Goal: Navigation & Orientation: Understand site structure

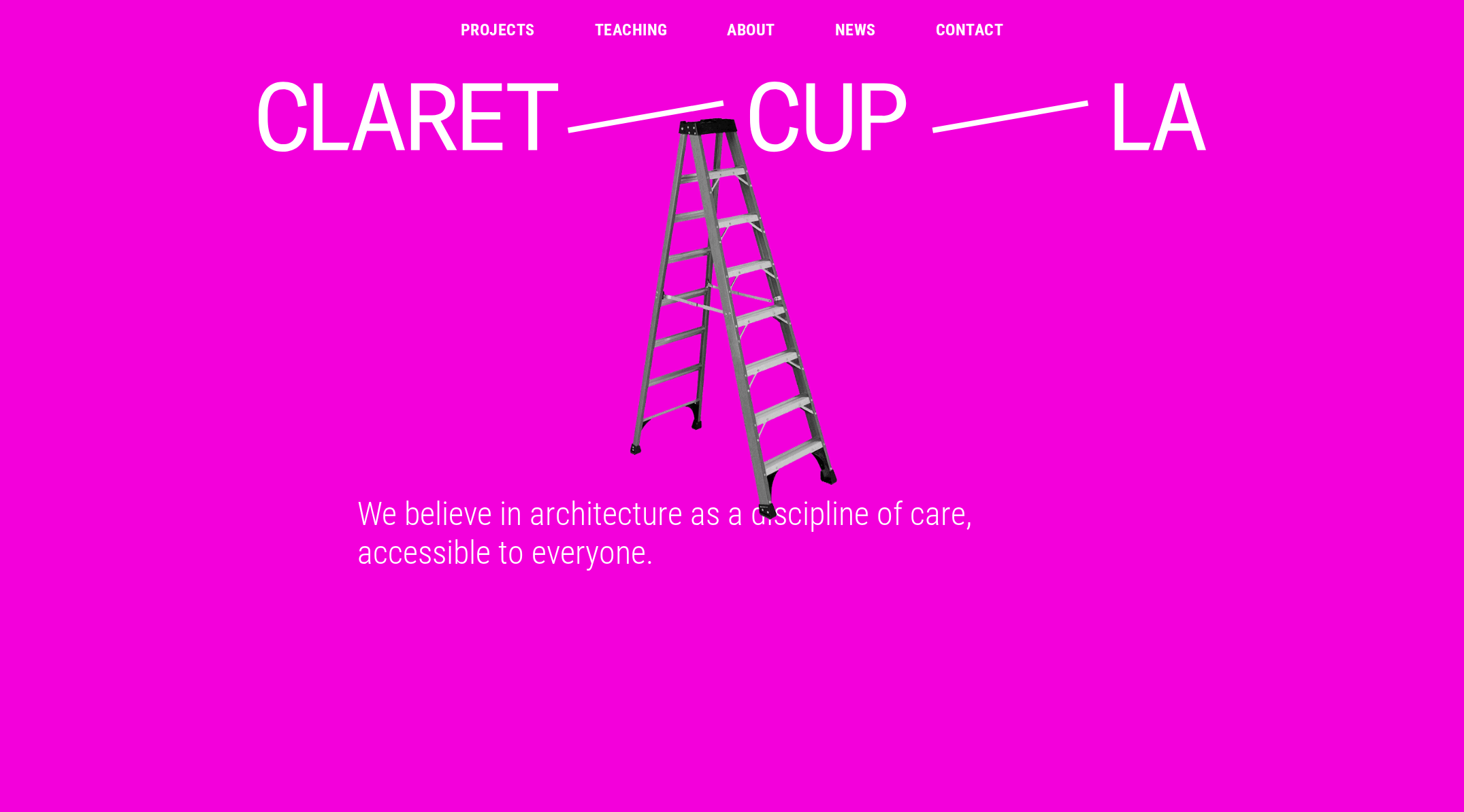
click at [522, 35] on link "Projects" at bounding box center [498, 29] width 74 height 16
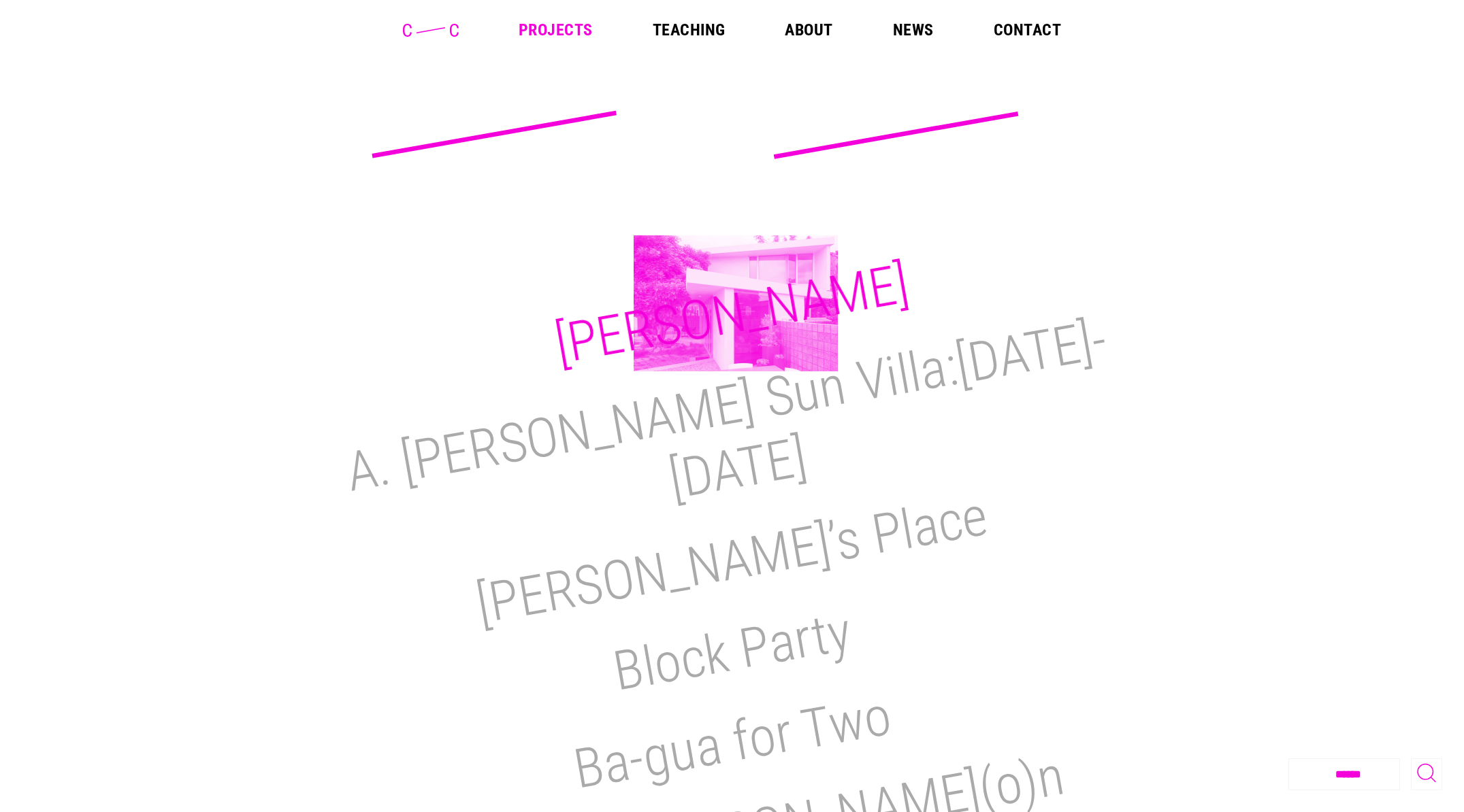
click at [735, 304] on h2 "[PERSON_NAME]" at bounding box center [731, 313] width 363 height 125
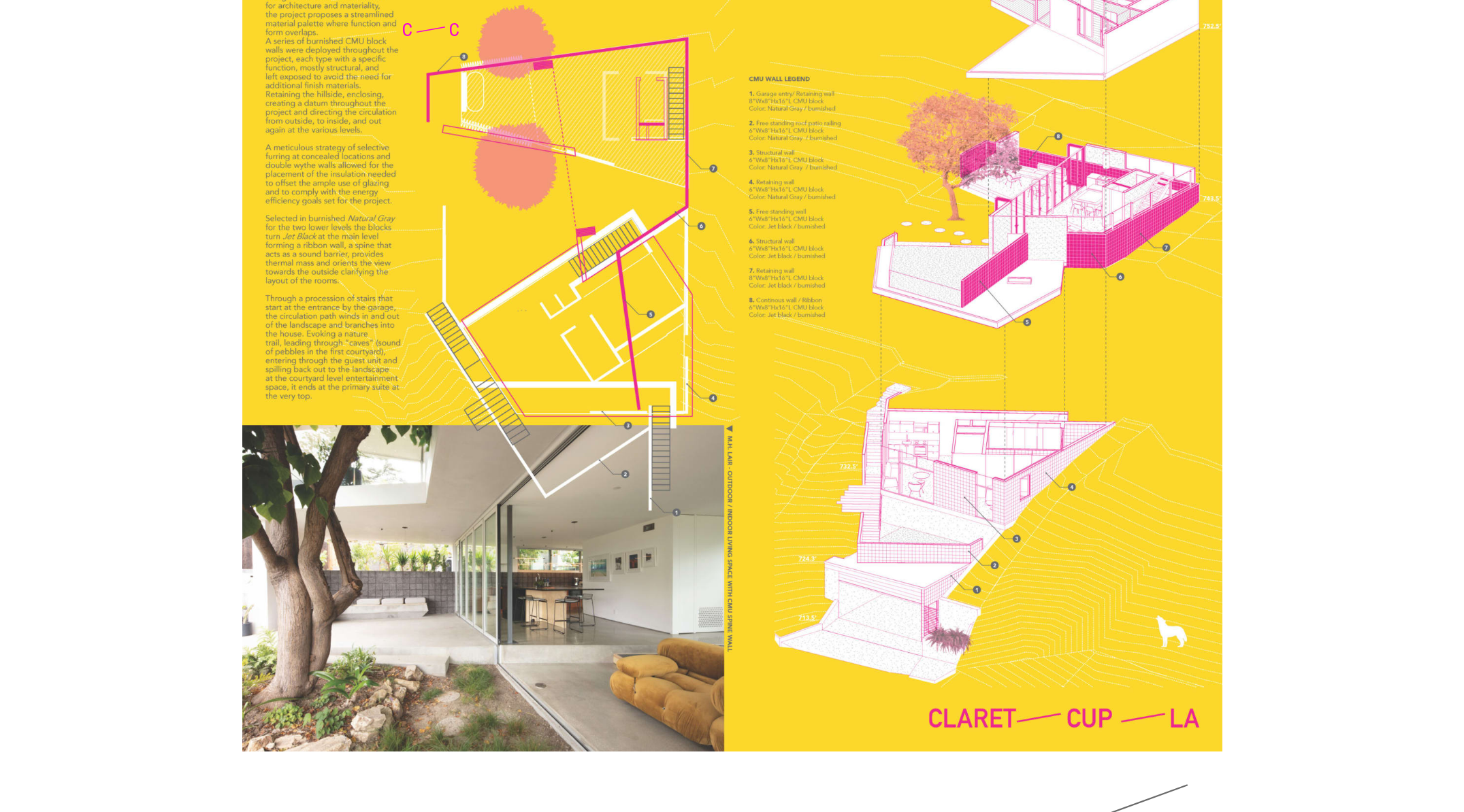
scroll to position [3225, 0]
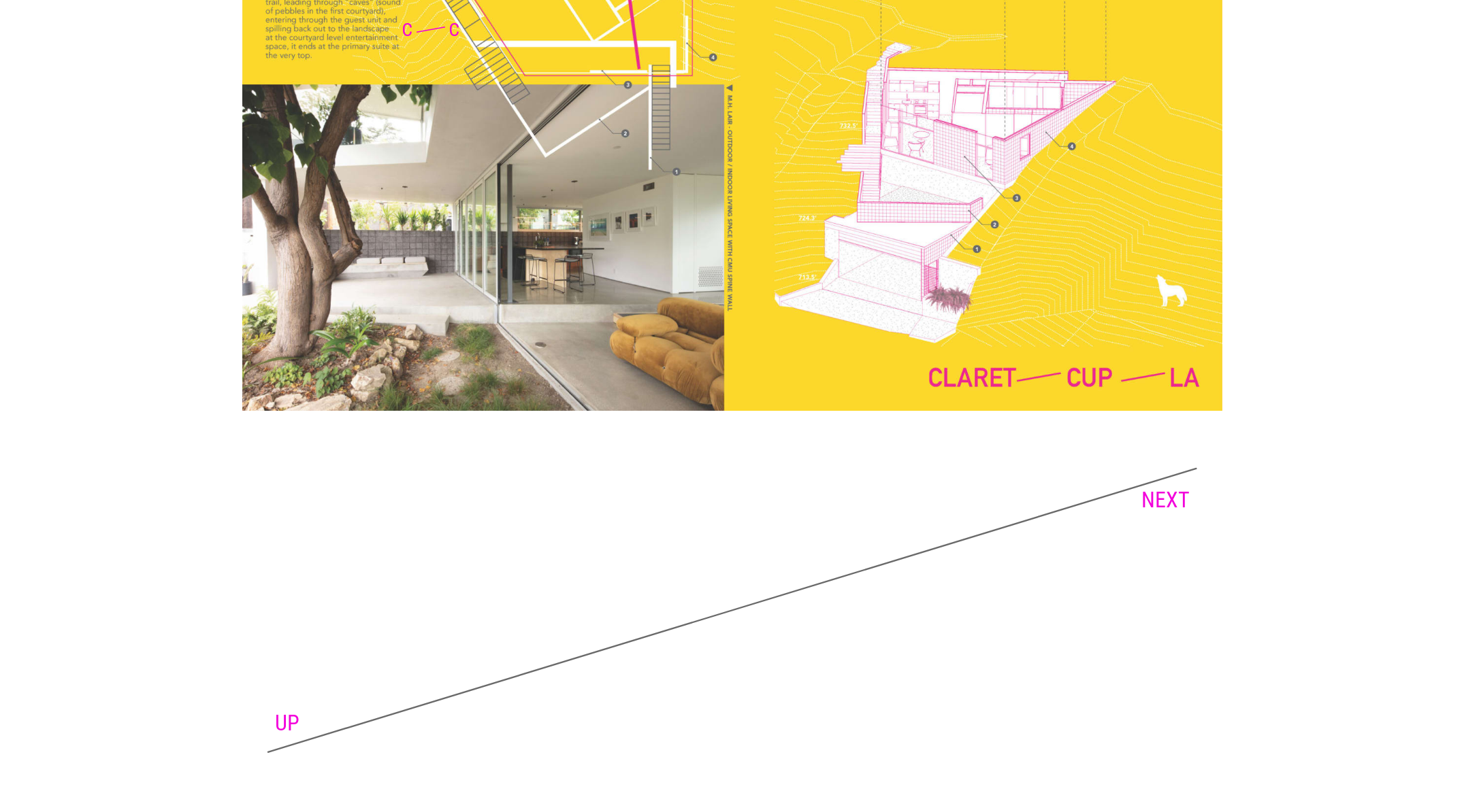
click at [1166, 495] on link "NEXT" at bounding box center [1165, 500] width 48 height 26
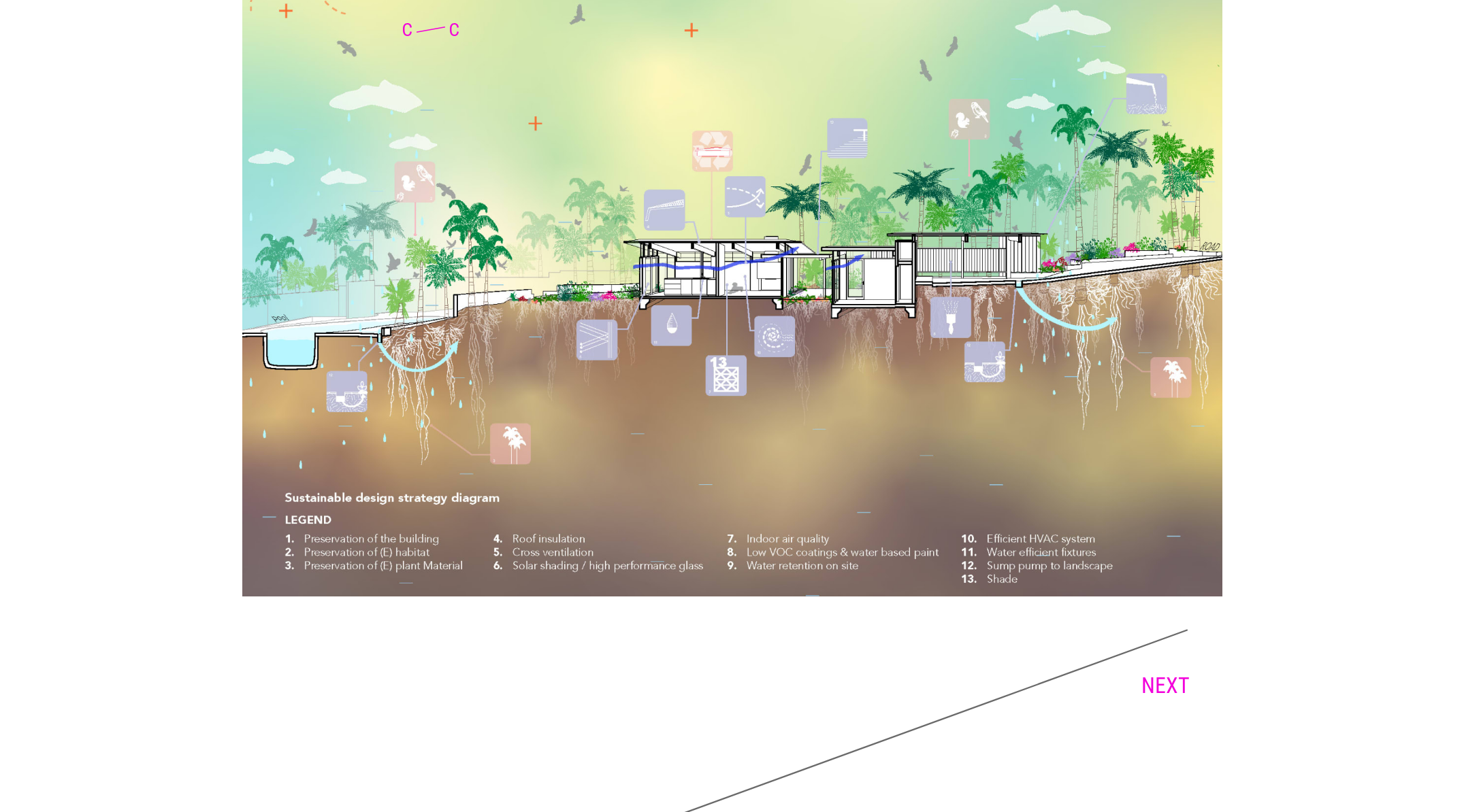
scroll to position [10047, 0]
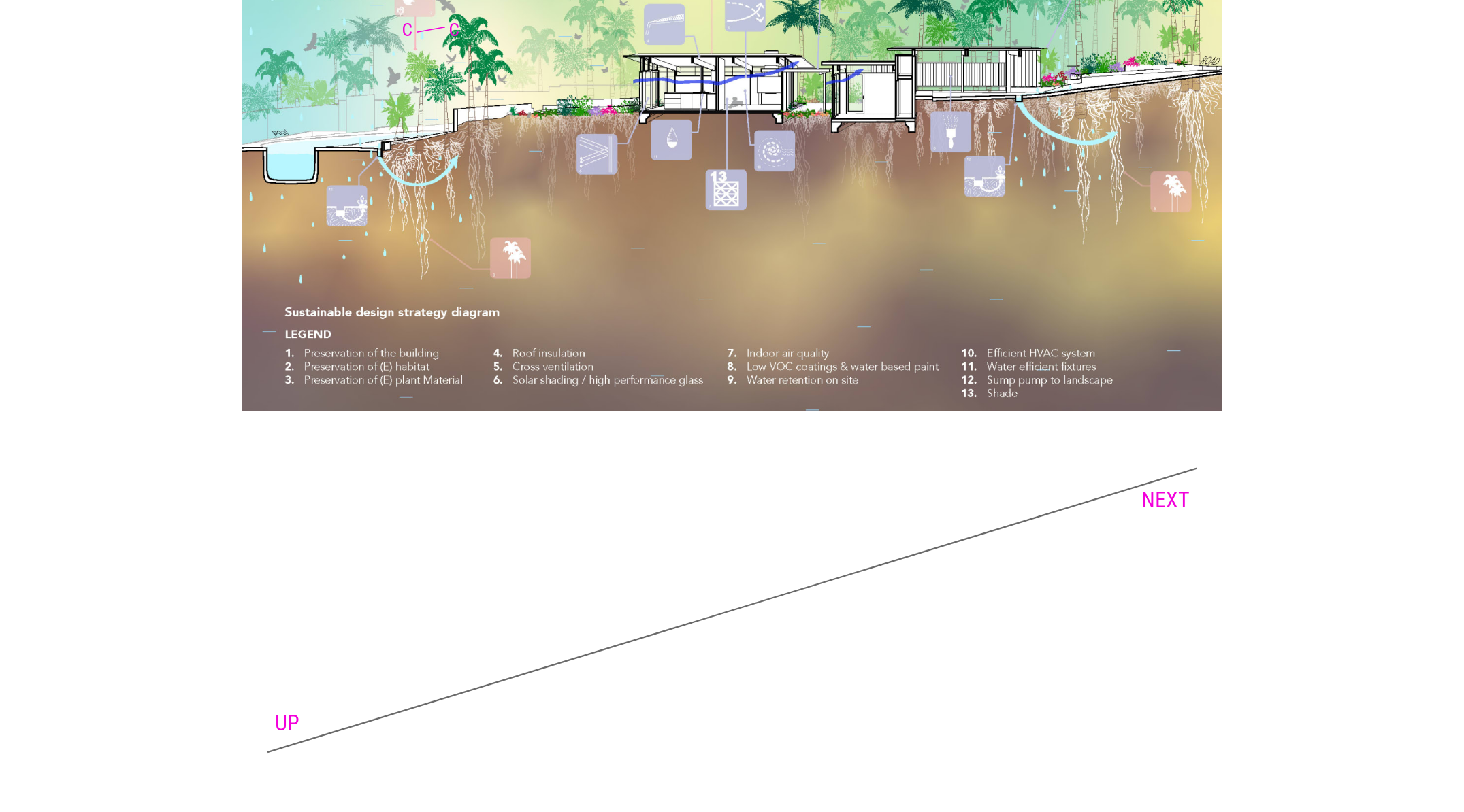
click at [1153, 511] on link "NEXT" at bounding box center [1165, 500] width 48 height 26
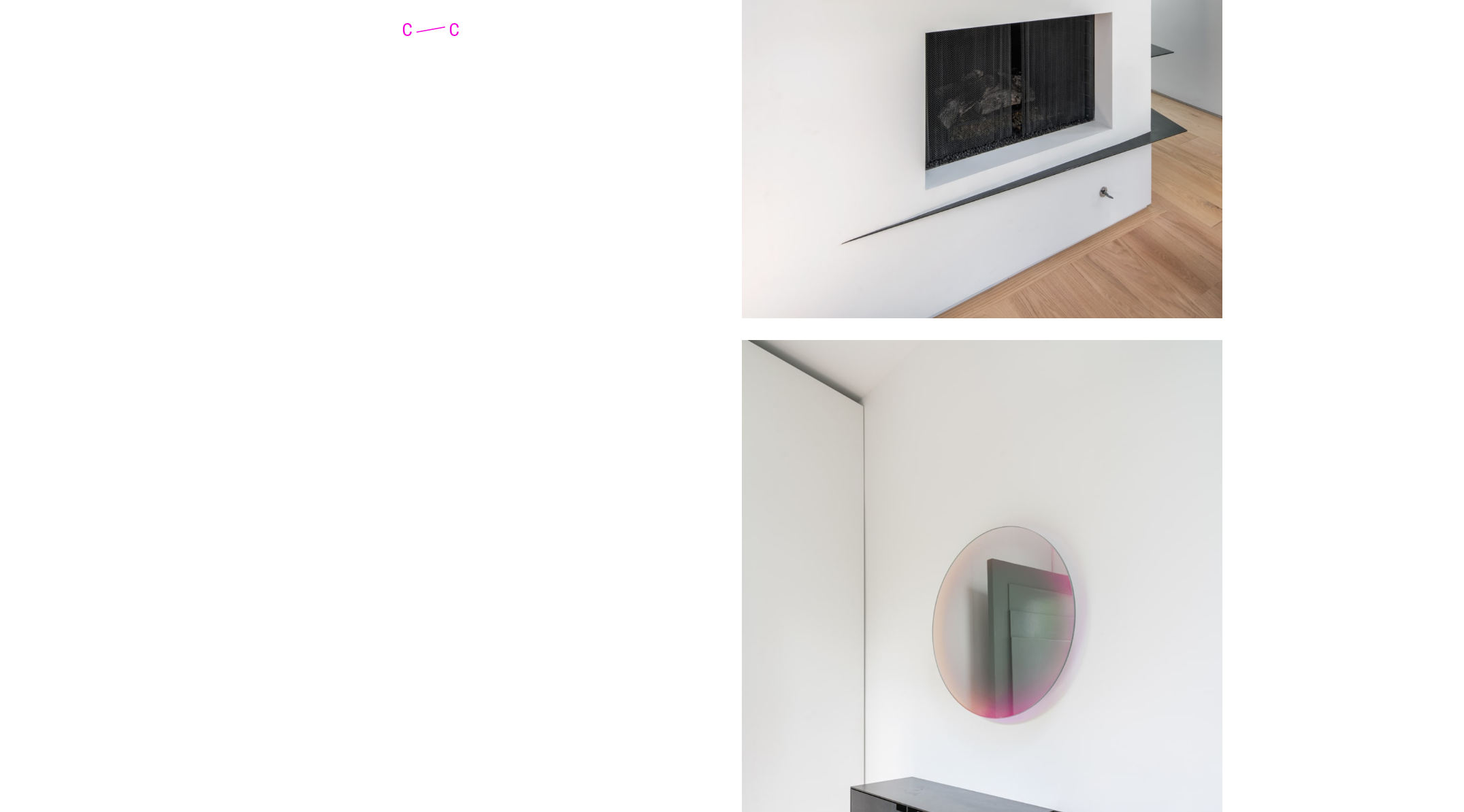
scroll to position [7922, 0]
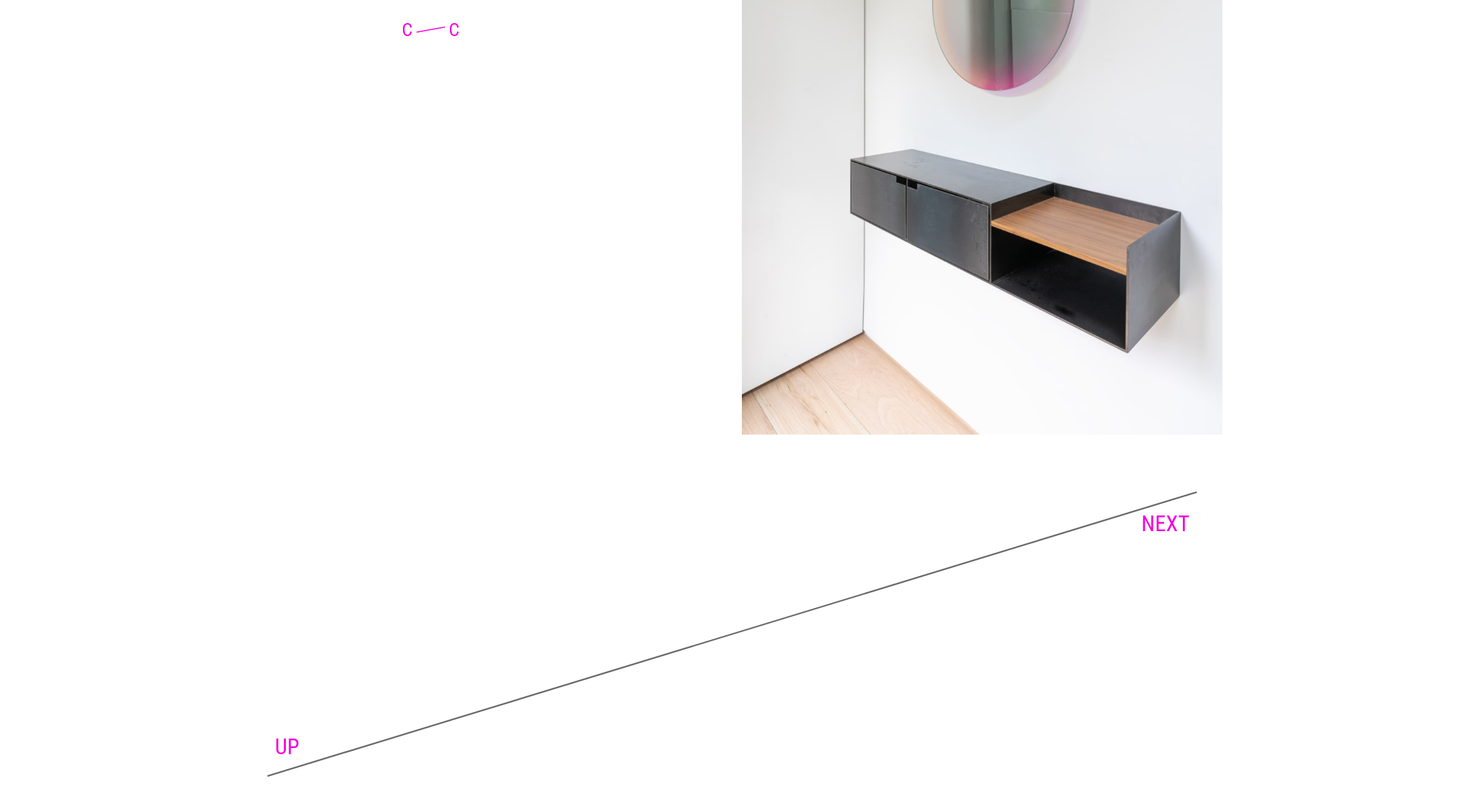
click at [1171, 511] on link "NEXT" at bounding box center [1165, 524] width 48 height 26
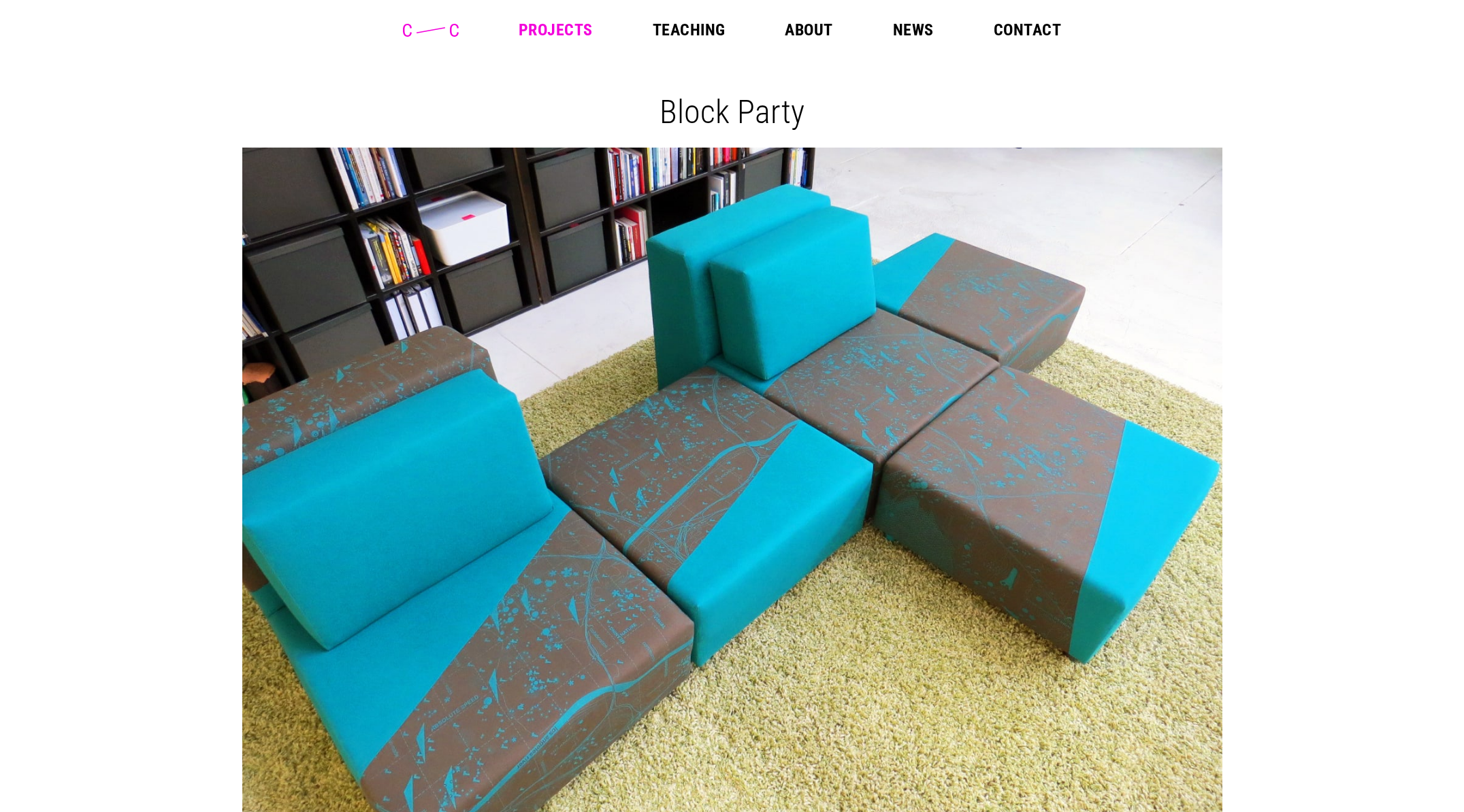
click at [689, 28] on link "Teaching" at bounding box center [689, 29] width 73 height 16
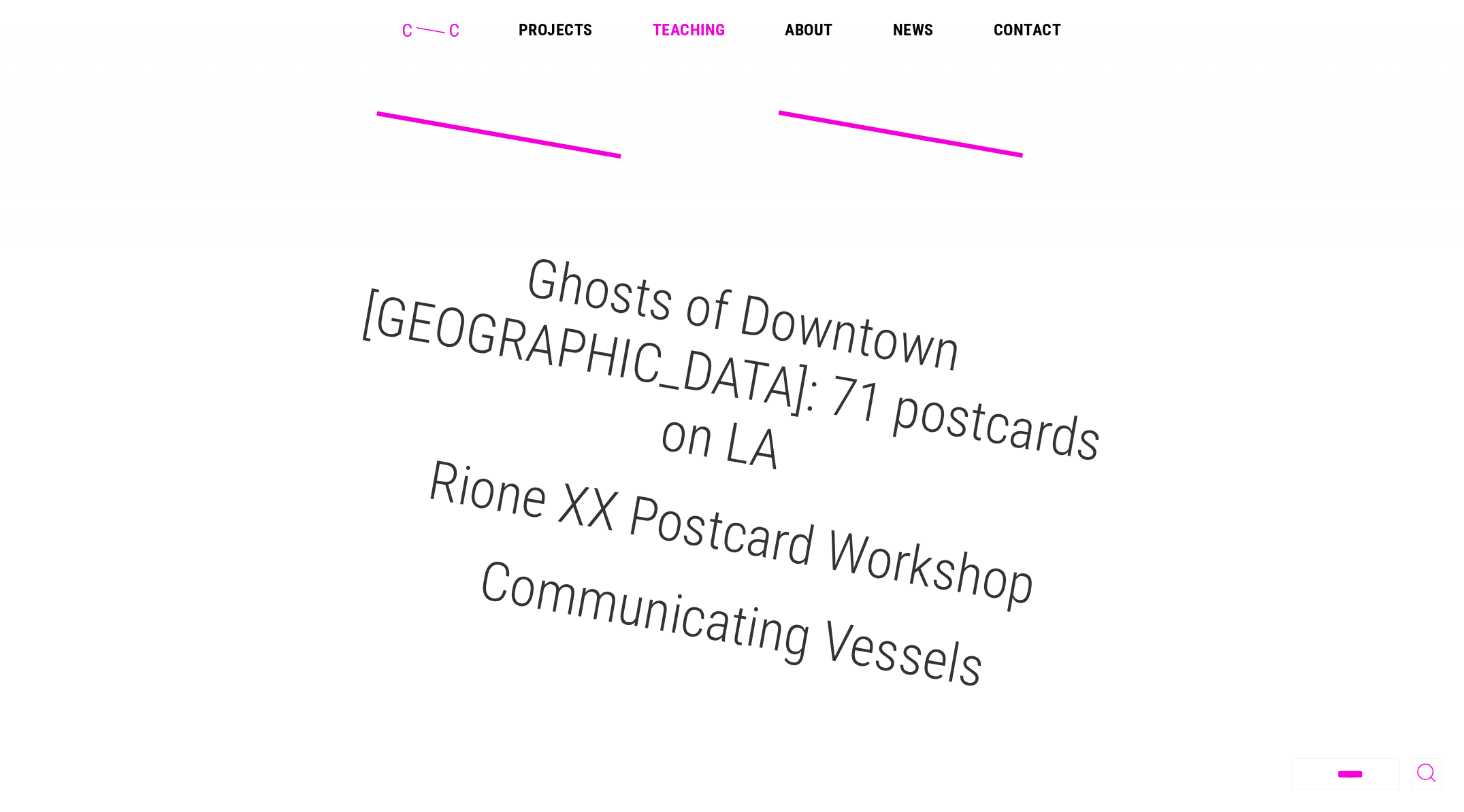
click at [817, 29] on link "About" at bounding box center [808, 29] width 47 height 16
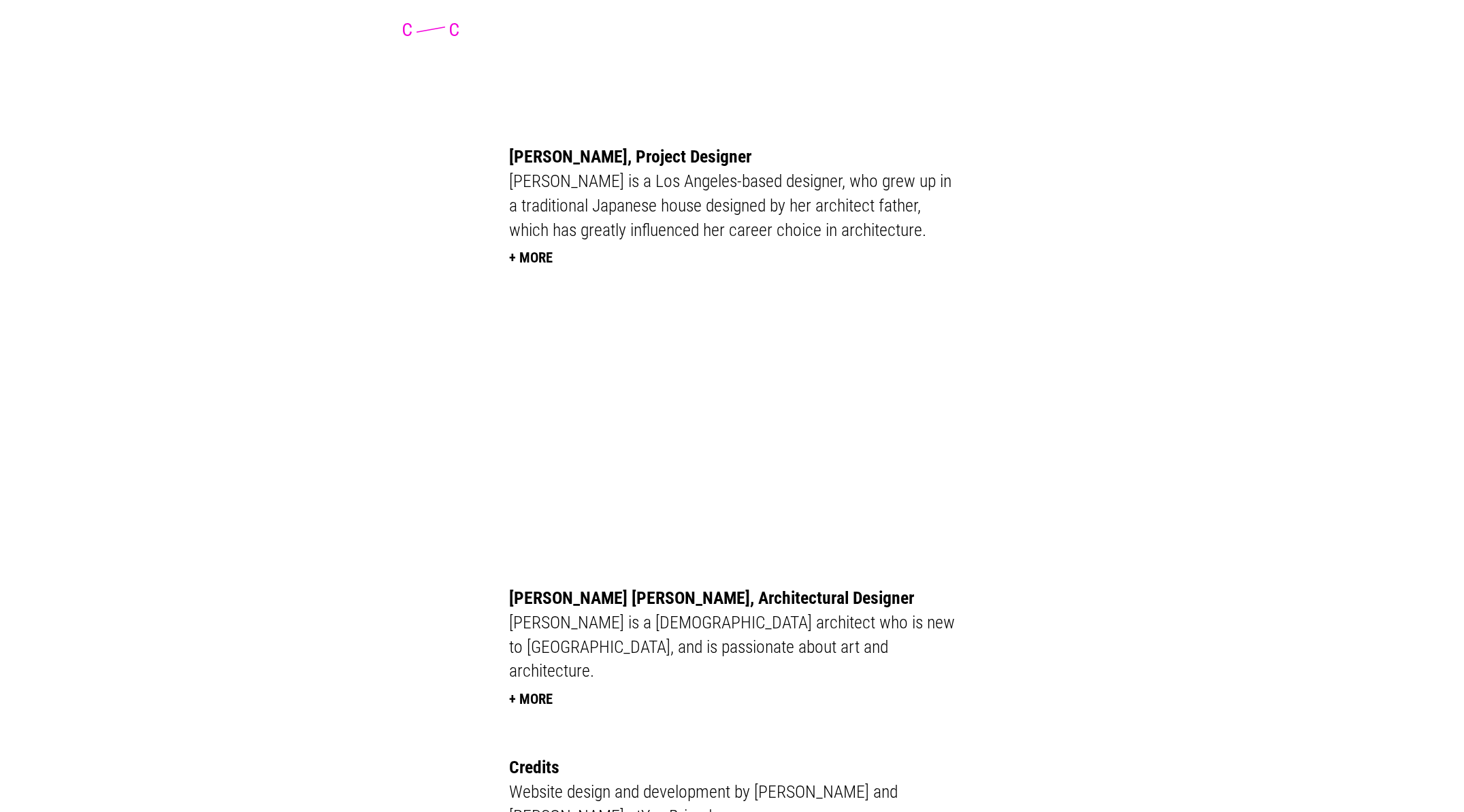
scroll to position [3397, 0]
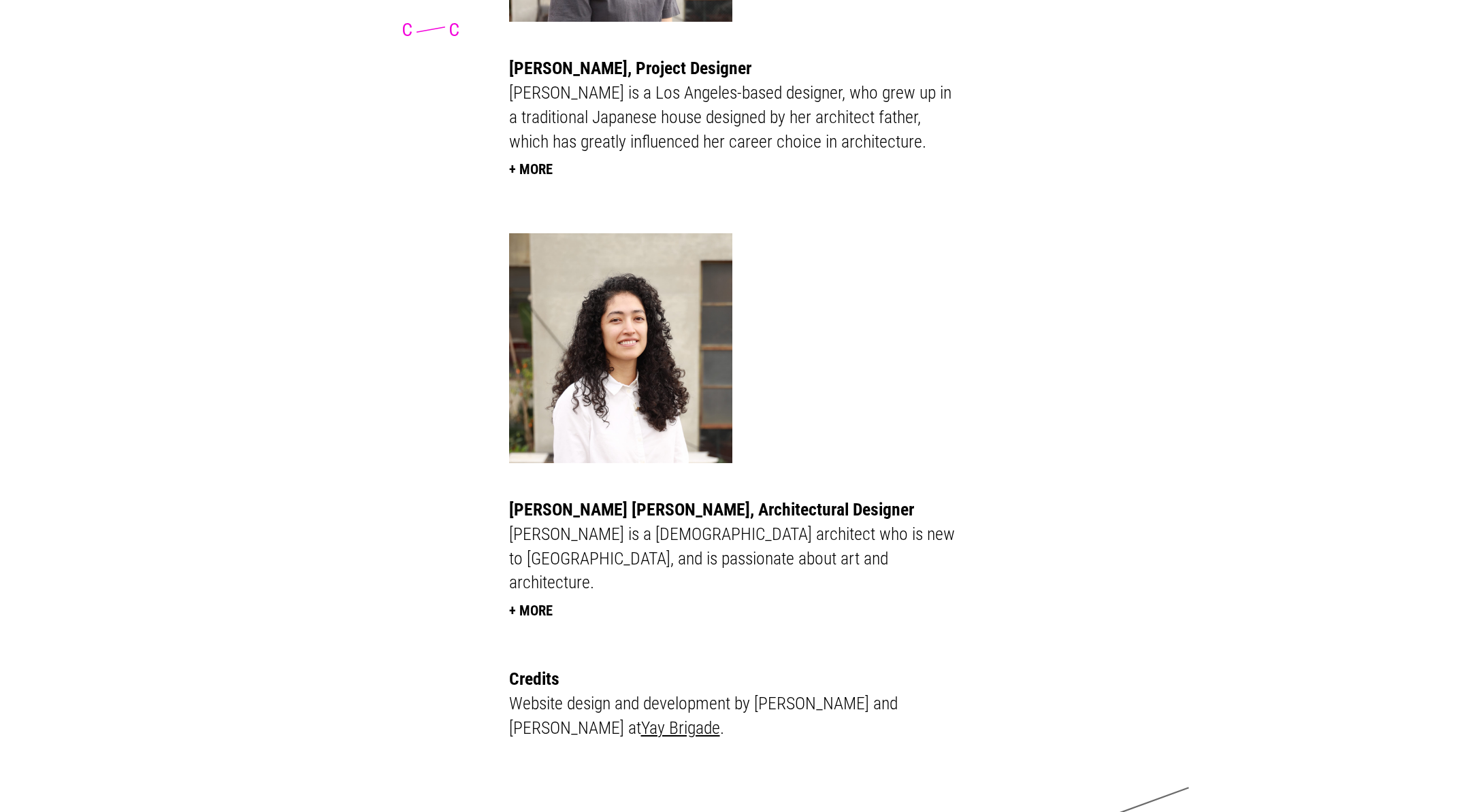
scroll to position [3083, 0]
